Goal: Information Seeking & Learning: Learn about a topic

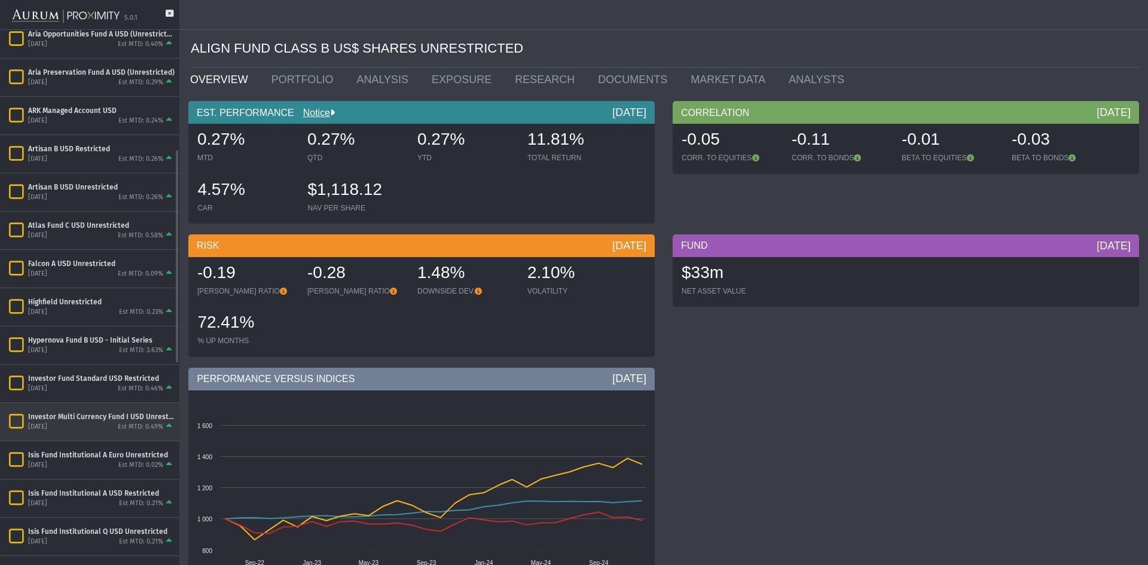
scroll to position [359, 0]
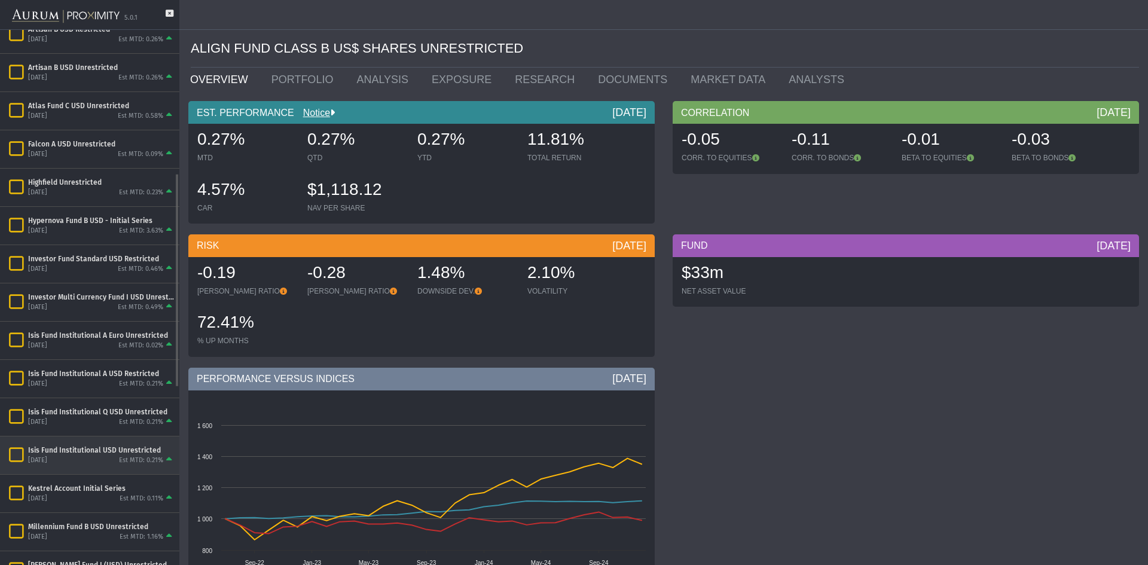
click at [95, 463] on div "[DATE] Est MTD: 0.21%" at bounding box center [101, 460] width 147 height 11
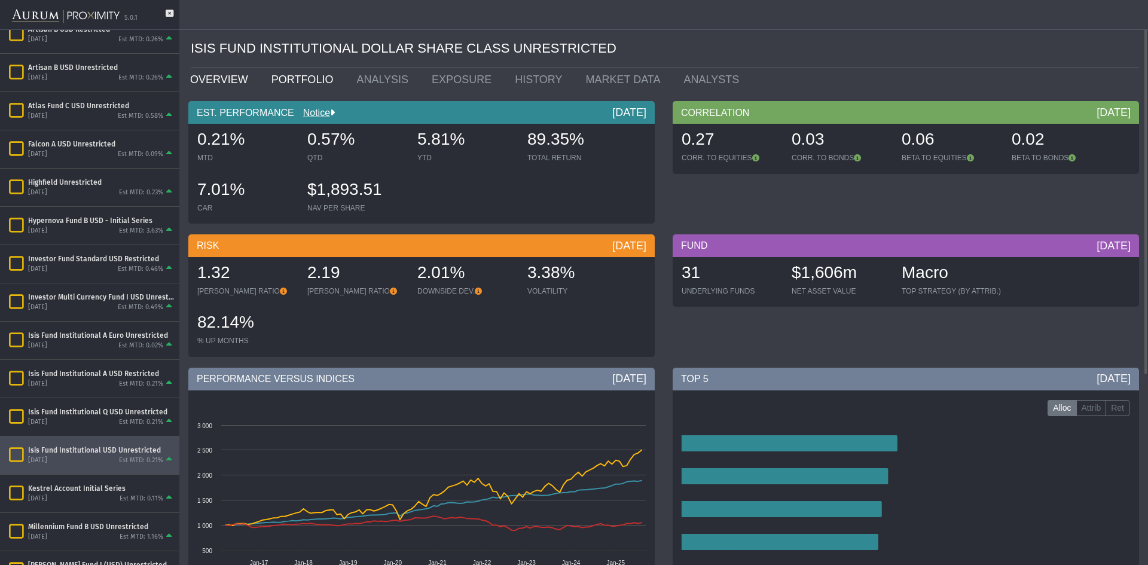
click at [284, 79] on link "PORTFOLIO" at bounding box center [306, 80] width 86 height 24
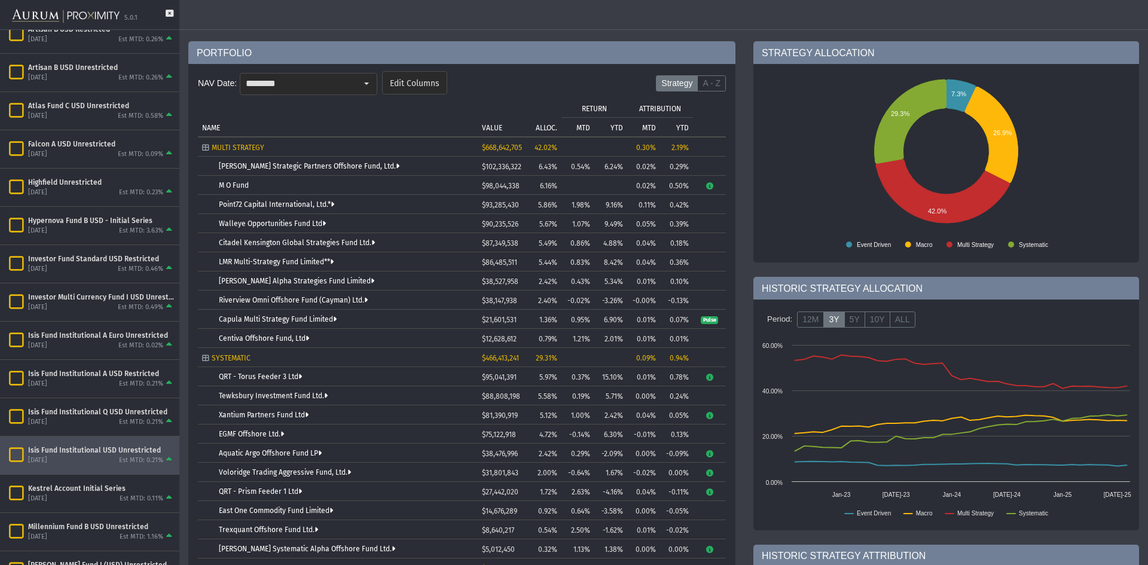
scroll to position [179, 0]
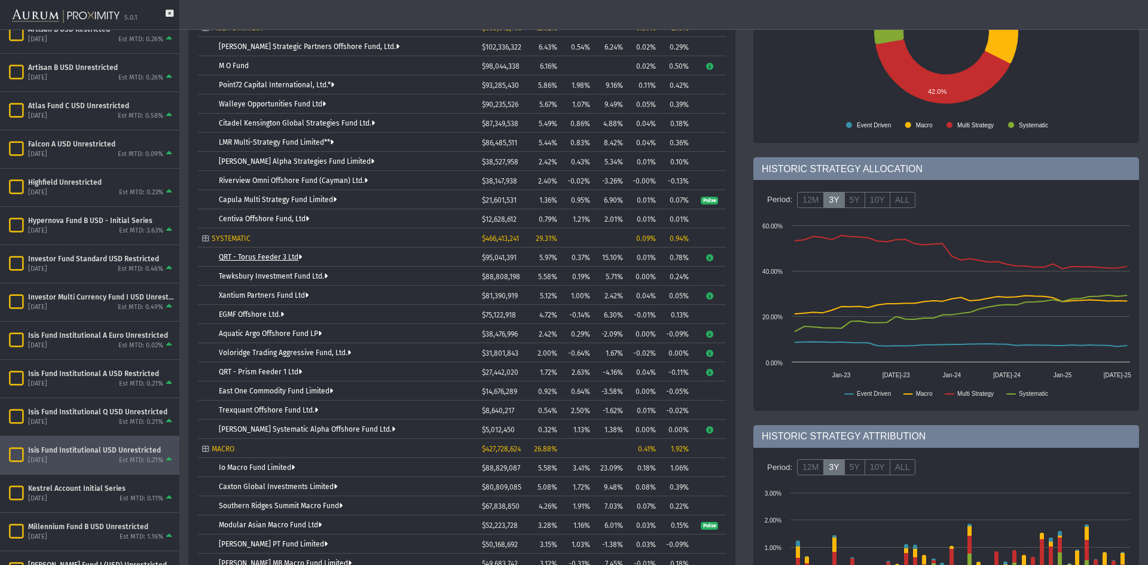
click at [281, 258] on link "QRT - Torus Feeder 3 Ltd" at bounding box center [260, 257] width 83 height 8
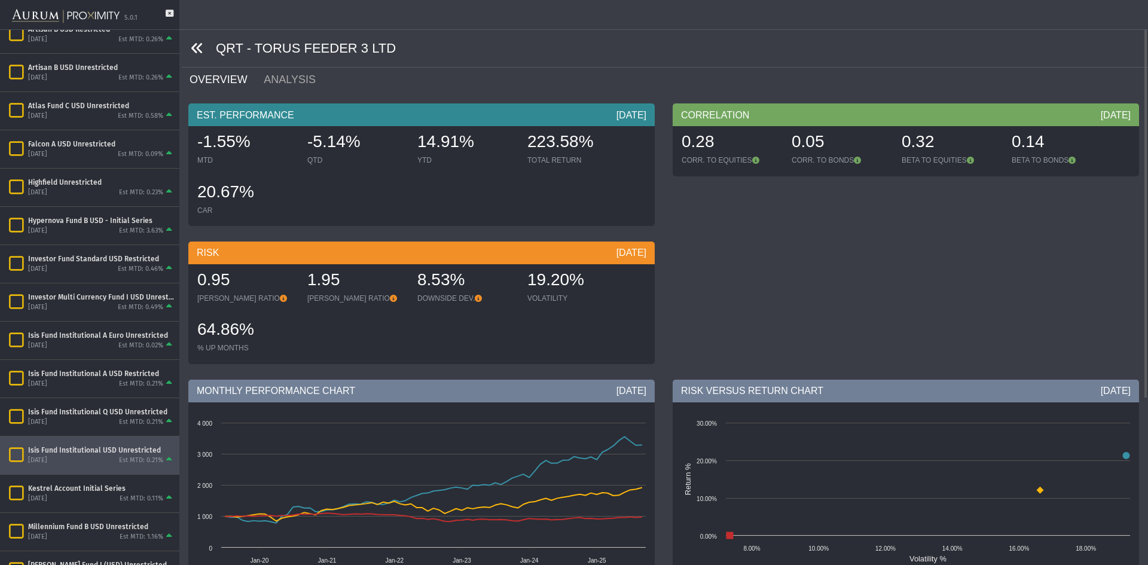
click at [199, 50] on icon at bounding box center [197, 48] width 13 height 13
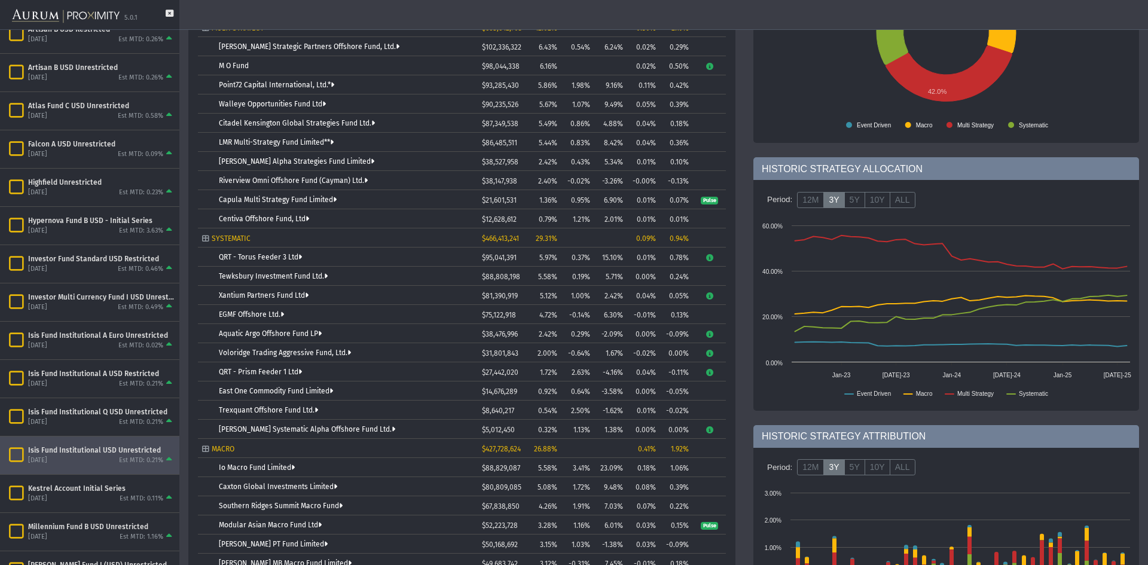
scroll to position [239, 0]
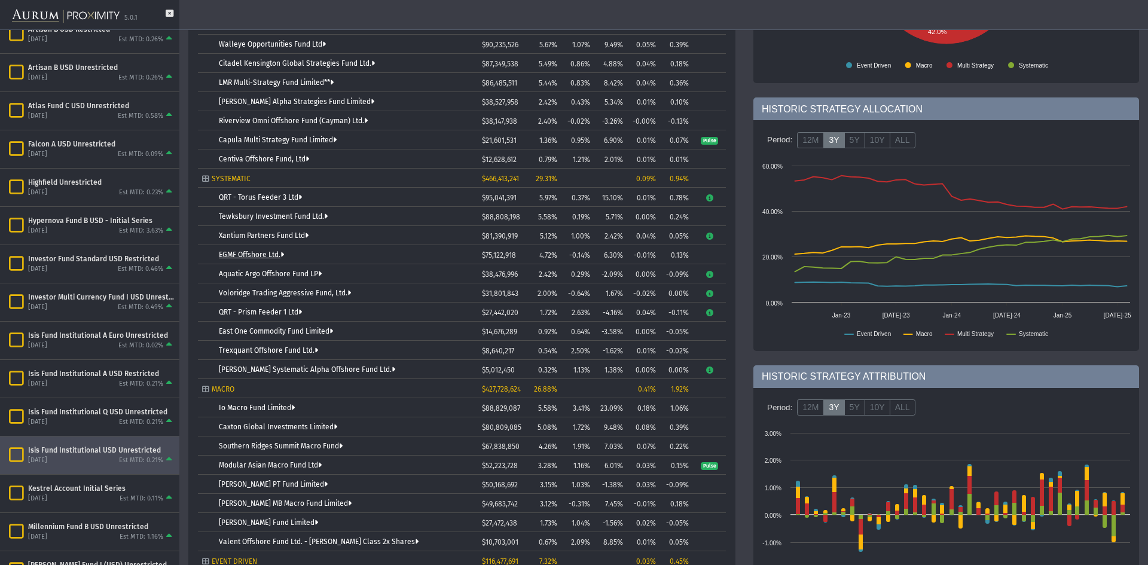
click at [273, 251] on link "EGMF Offshore Ltd." at bounding box center [251, 255] width 65 height 8
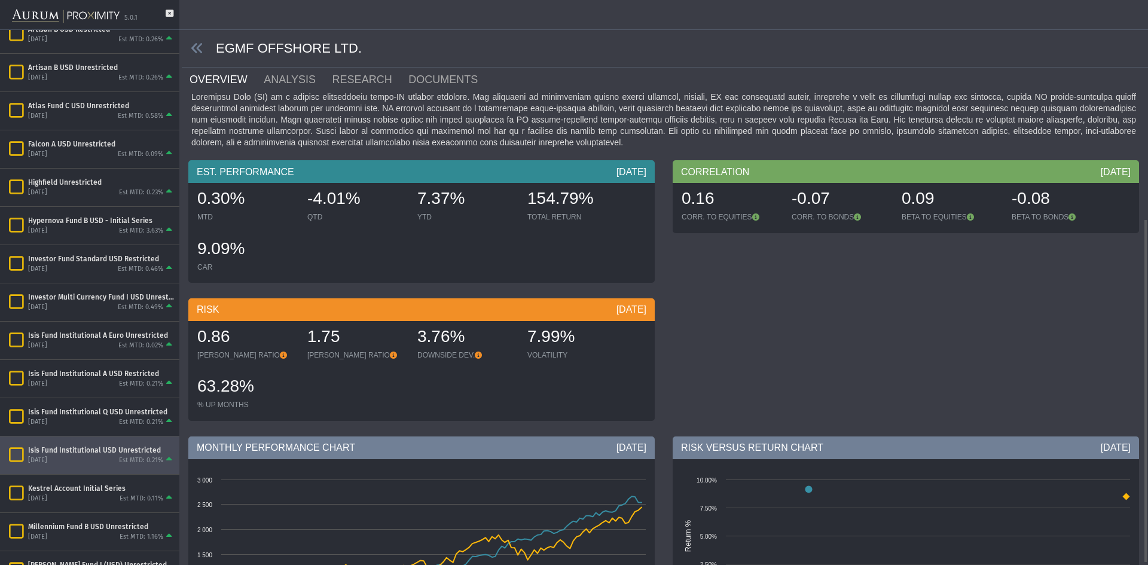
scroll to position [359, 0]
